Goal: Check status: Check status

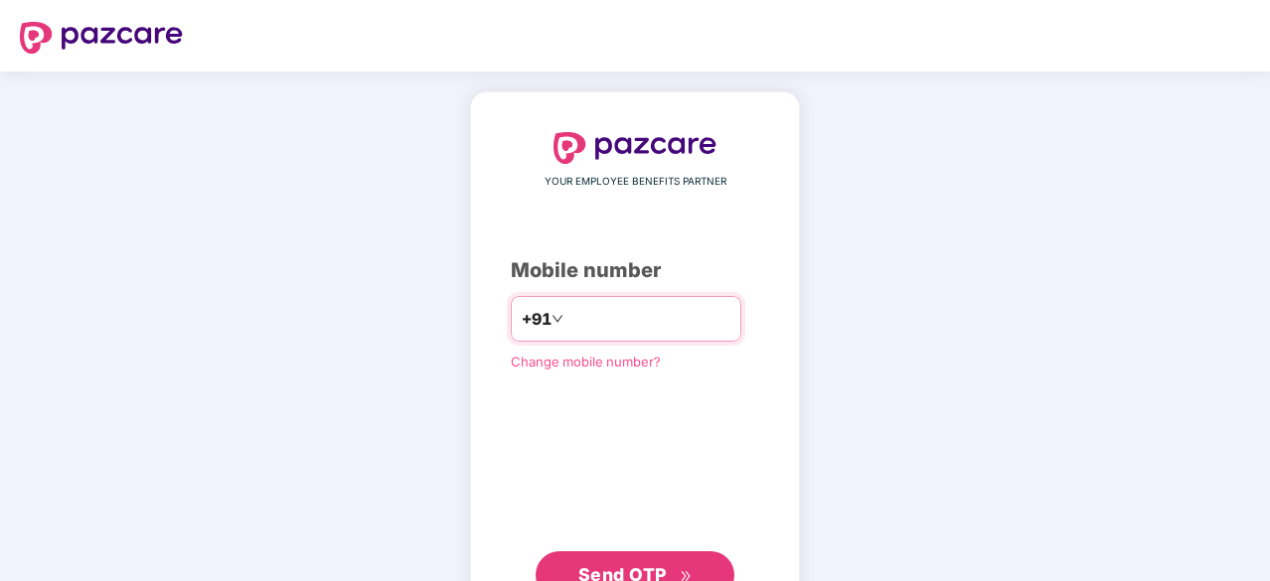
click at [672, 321] on input "number" at bounding box center [648, 319] width 163 height 32
type input "**********"
click at [632, 563] on span "Send OTP" at bounding box center [622, 573] width 88 height 21
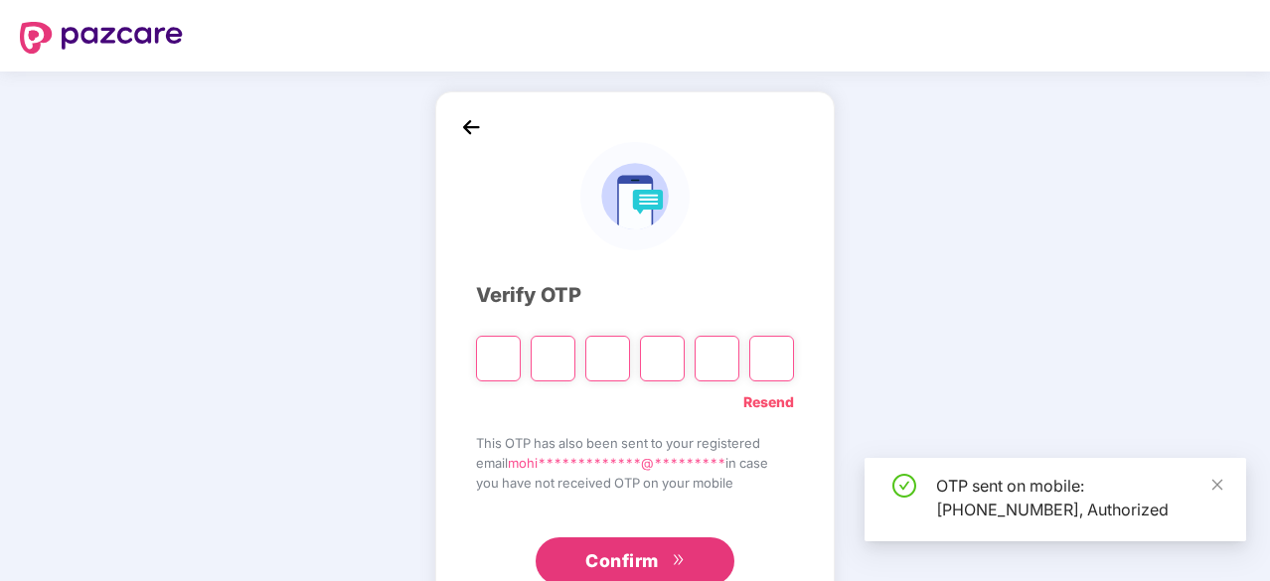
type input "*"
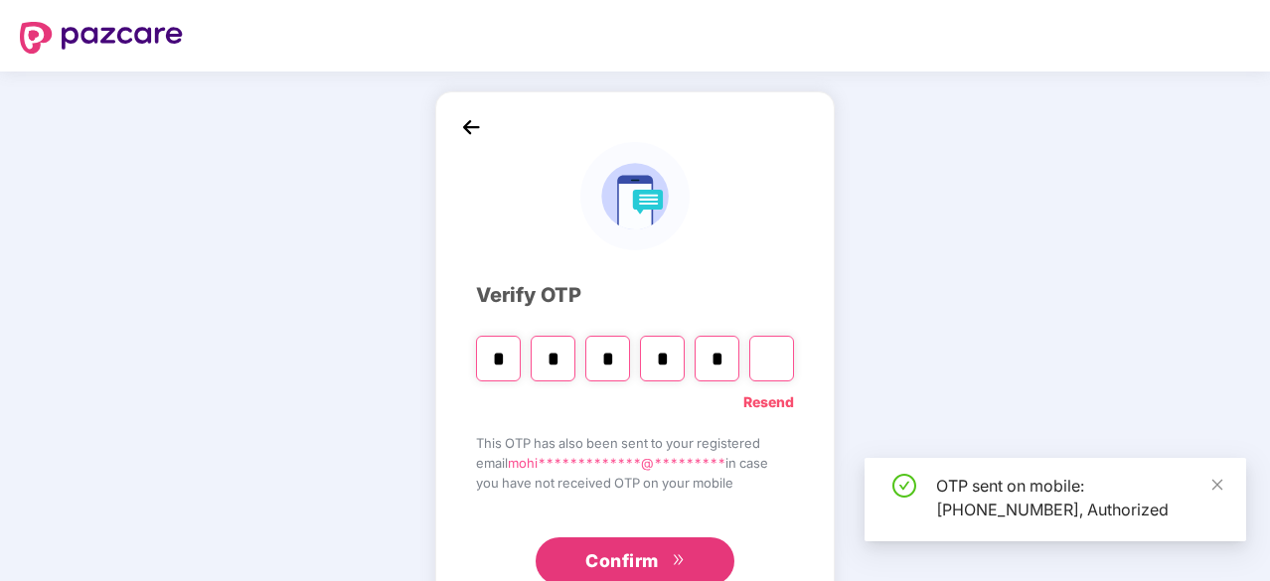
type input "*"
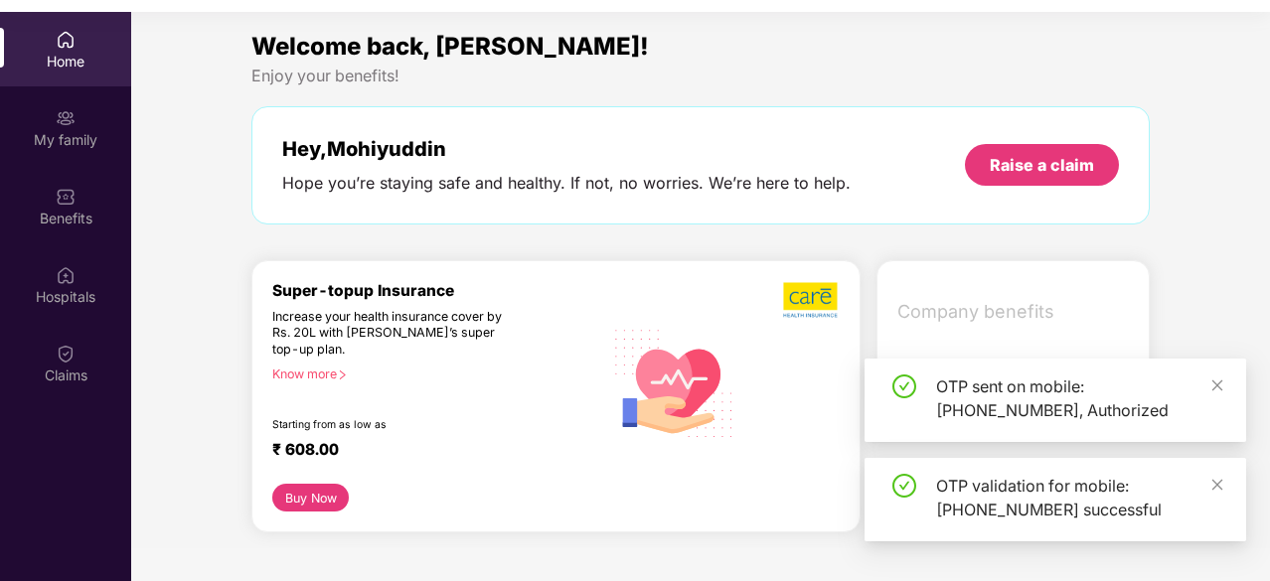
scroll to position [111, 0]
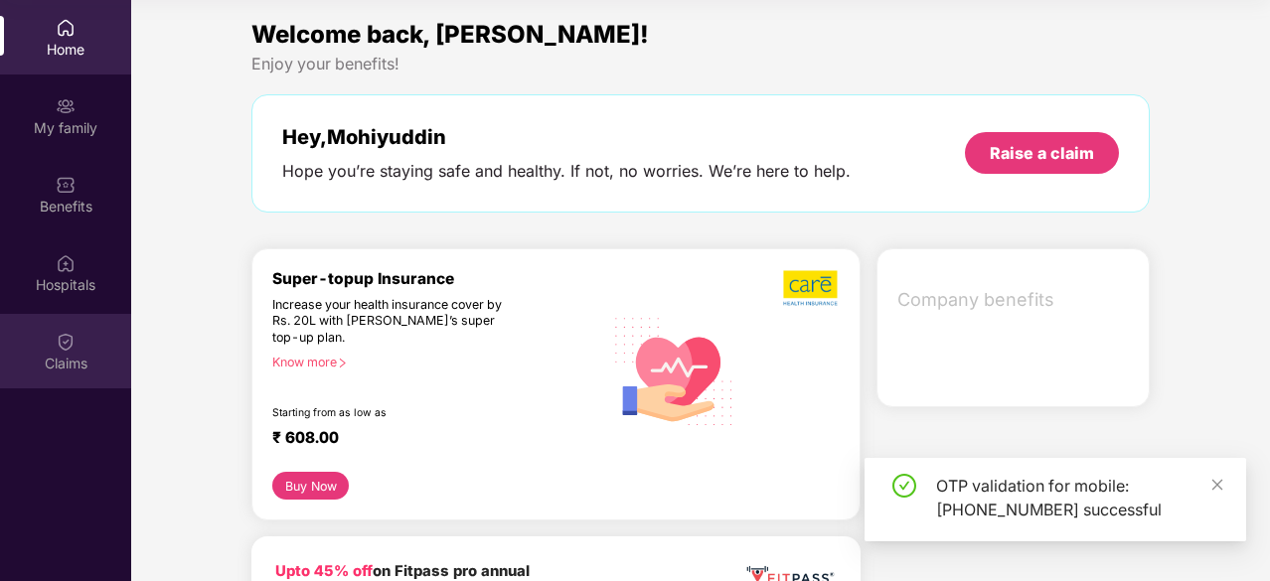
click at [78, 345] on div "Claims" at bounding box center [65, 351] width 131 height 75
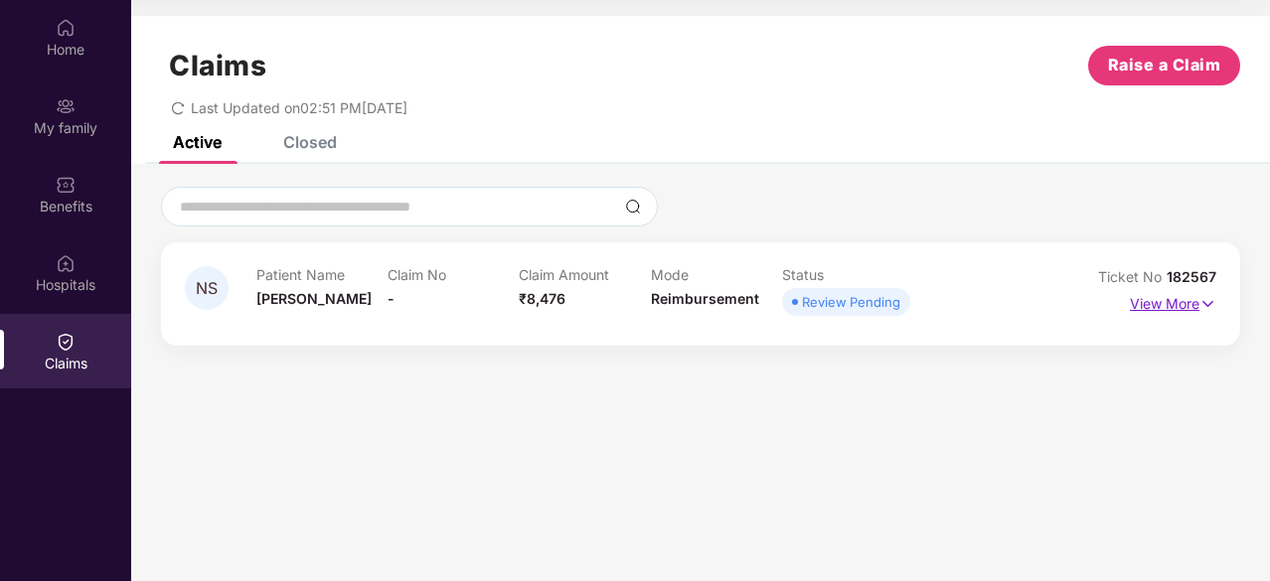
click at [1183, 306] on p "View More" at bounding box center [1173, 301] width 86 height 27
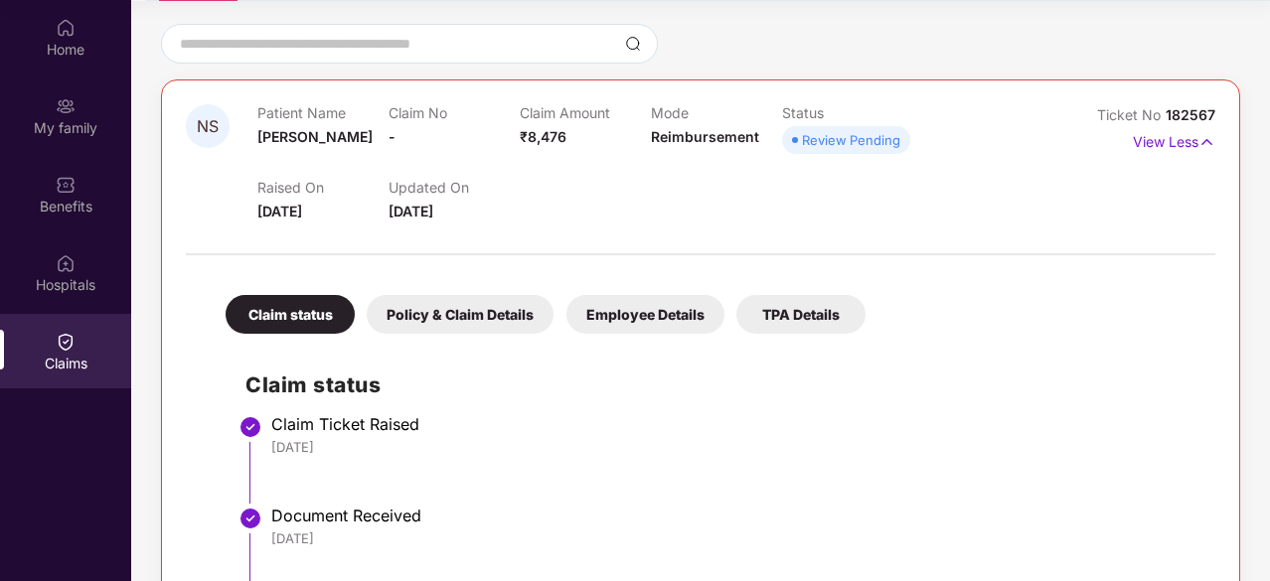
scroll to position [276, 0]
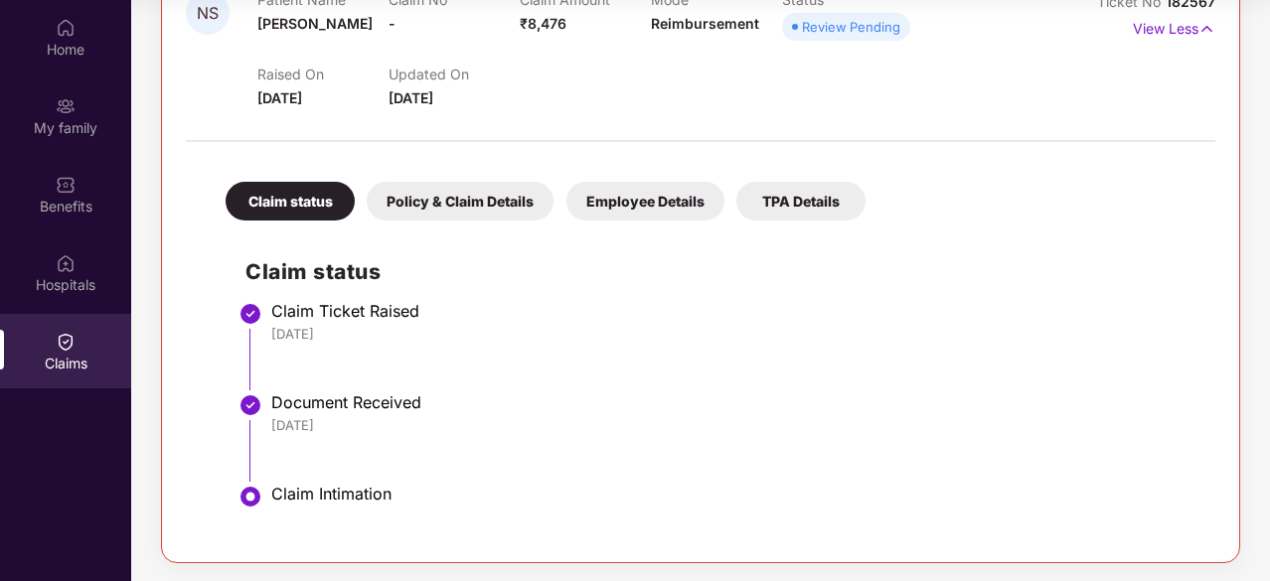
click at [497, 204] on div "Policy & Claim Details" at bounding box center [460, 201] width 187 height 39
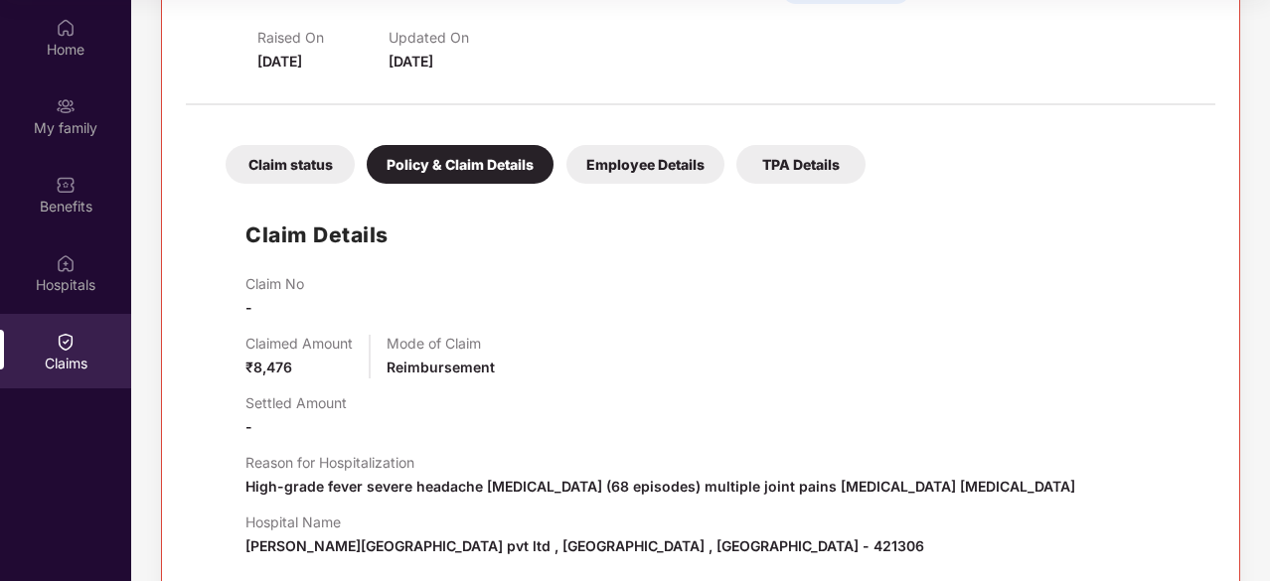
scroll to position [311, 0]
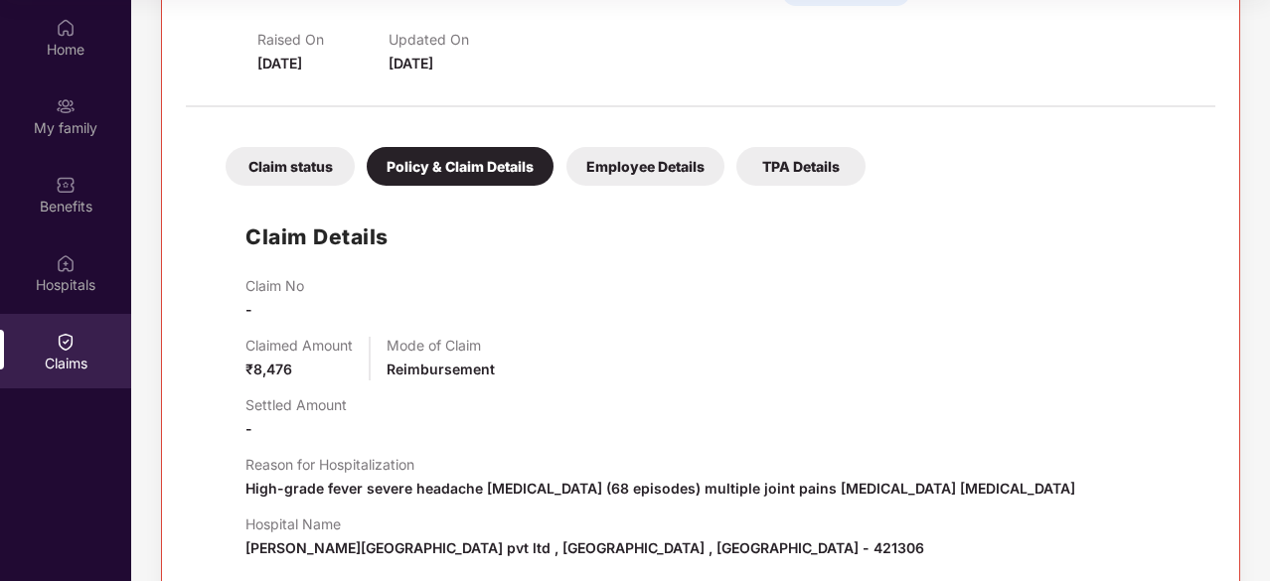
click at [634, 164] on div "Employee Details" at bounding box center [645, 166] width 158 height 39
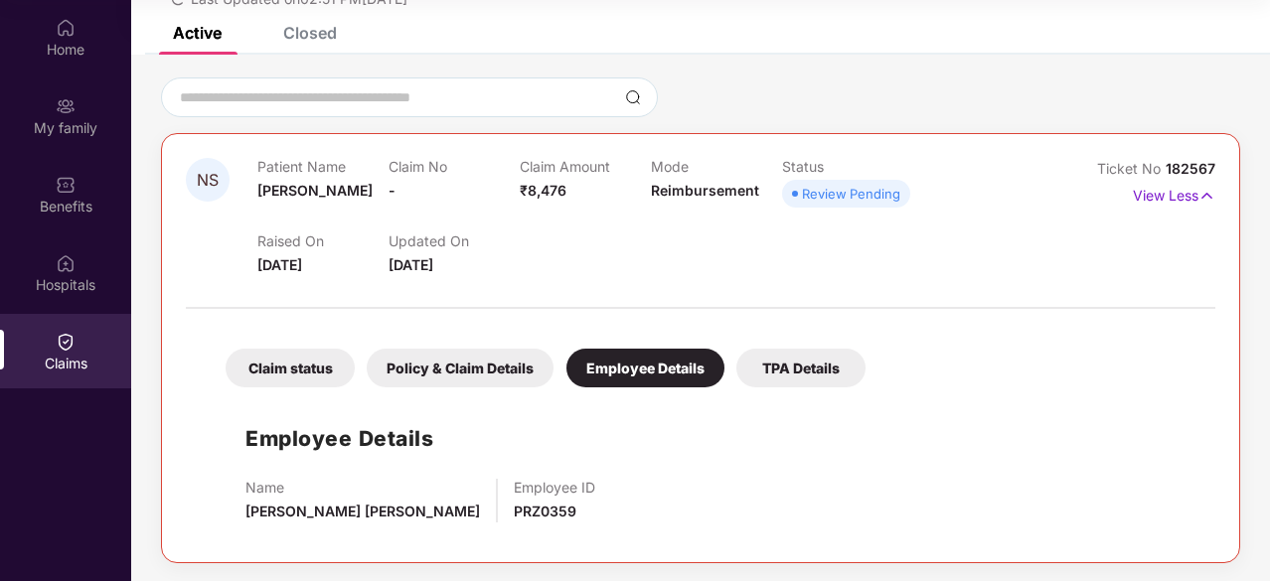
click at [825, 373] on div "TPA Details" at bounding box center [800, 368] width 129 height 39
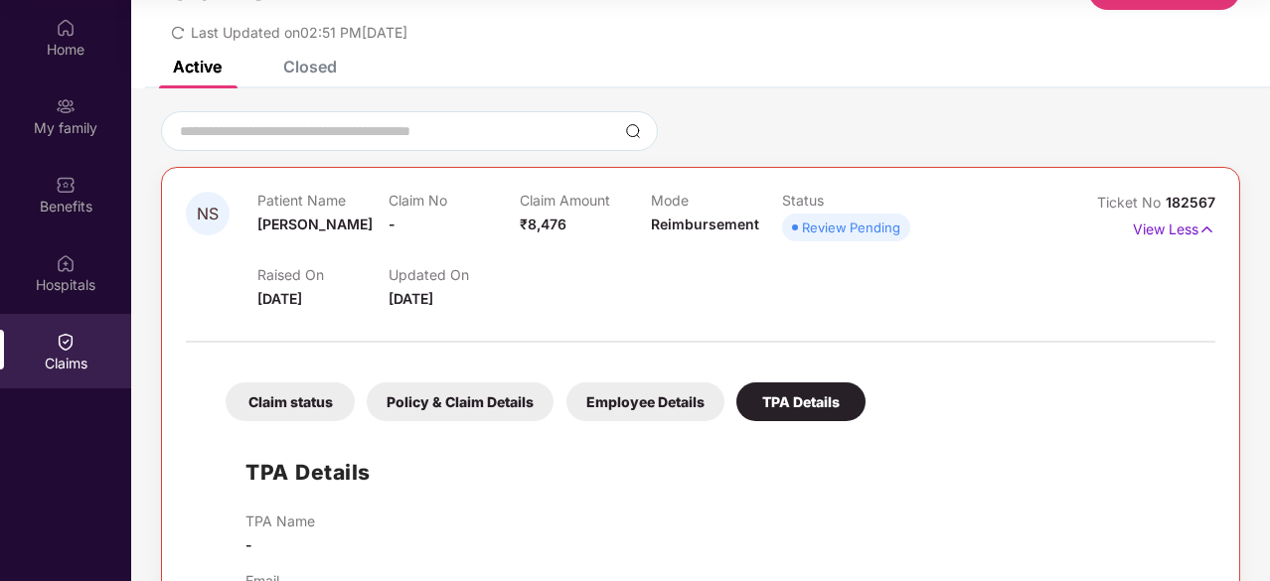
scroll to position [153, 0]
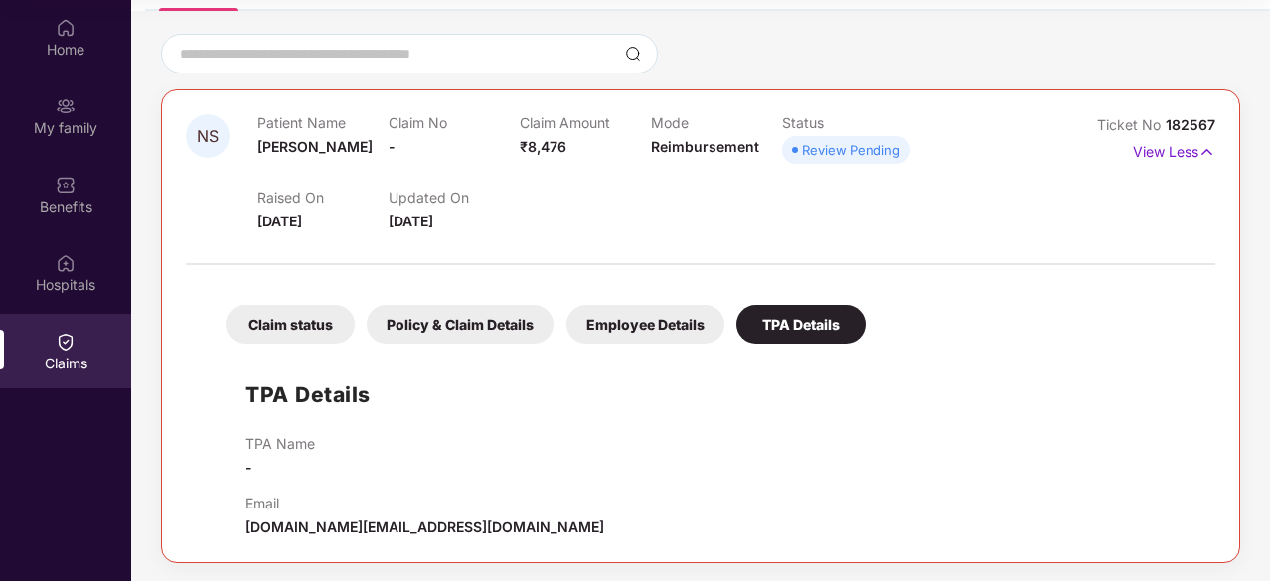
click at [340, 520] on span "group.claims@maxbupa.com" at bounding box center [424, 527] width 359 height 17
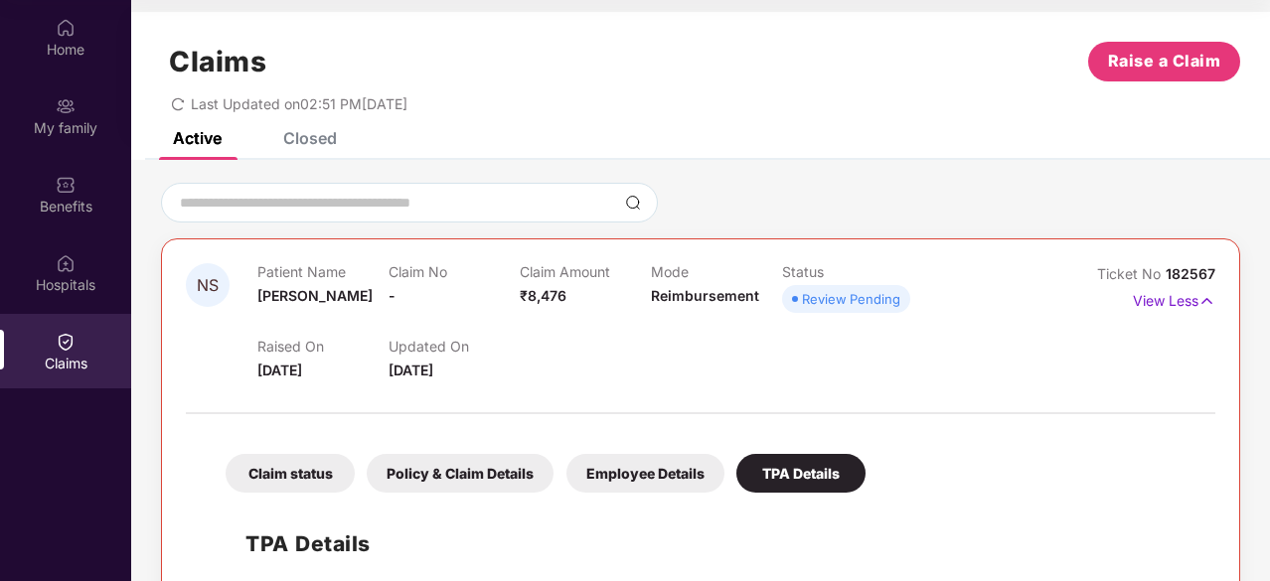
scroll to position [0, 0]
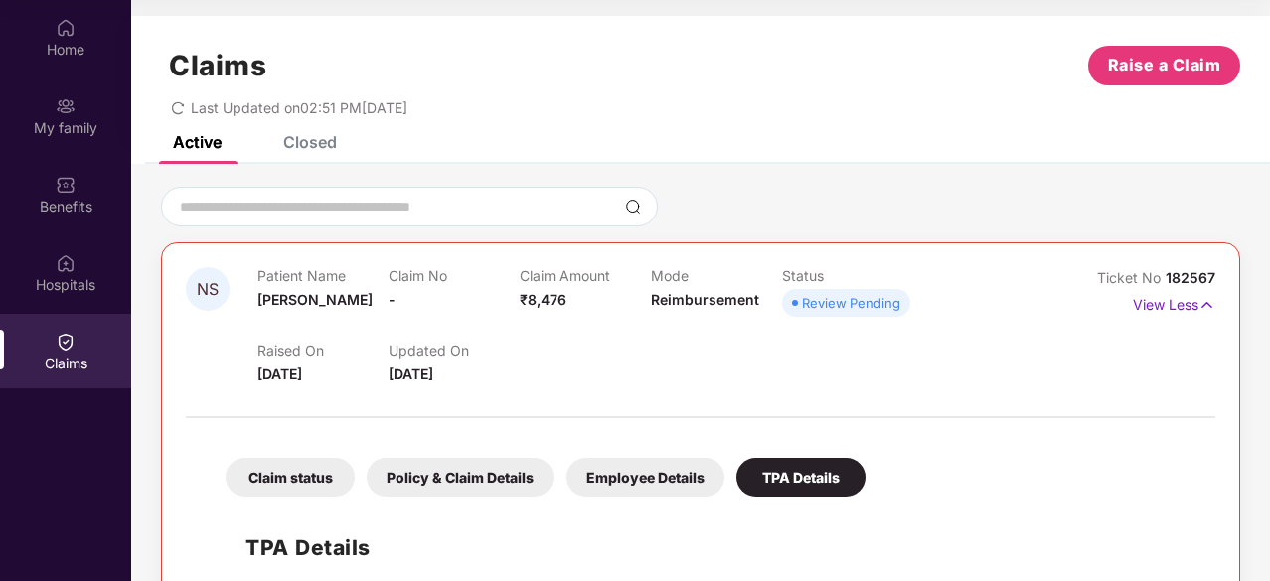
click at [321, 131] on div "Claims Raise a Claim Last Updated on 02:51 PM, 09 Oct 2025" at bounding box center [700, 76] width 1139 height 120
click at [315, 142] on div "Closed" at bounding box center [310, 142] width 54 height 20
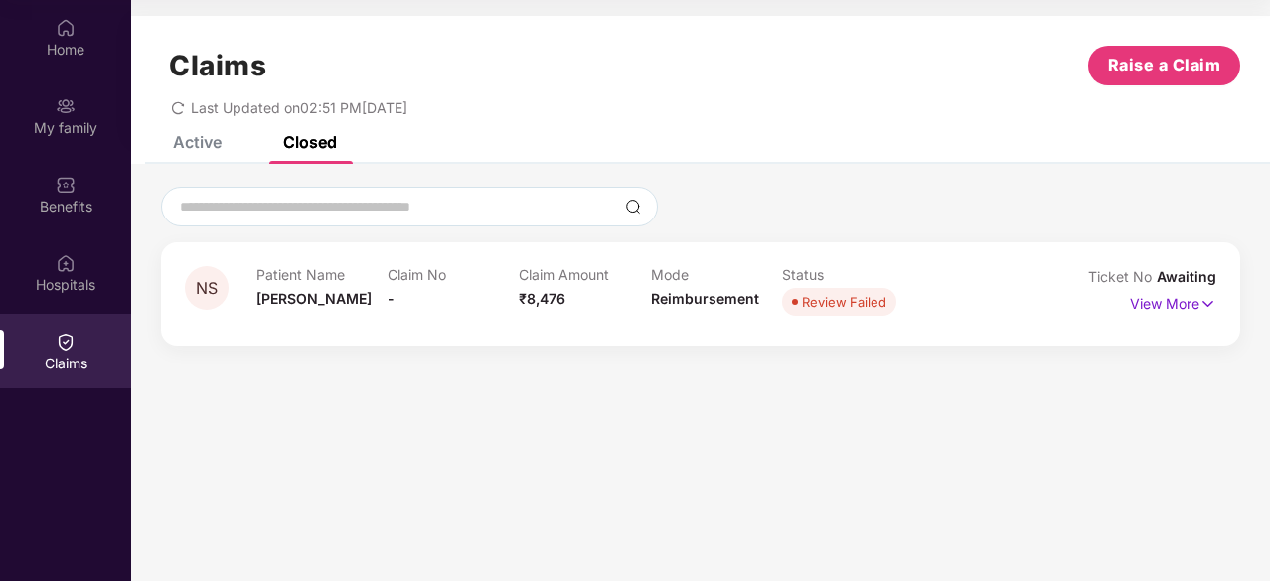
click at [193, 147] on div "Active" at bounding box center [197, 142] width 49 height 20
